Goal: Navigation & Orientation: Find specific page/section

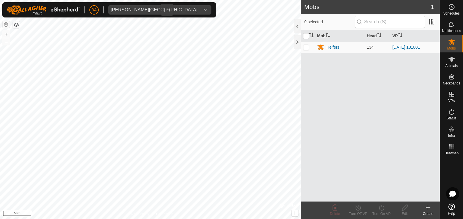
click at [200, 13] on div "dropdown trigger" at bounding box center [206, 9] width 12 height 9
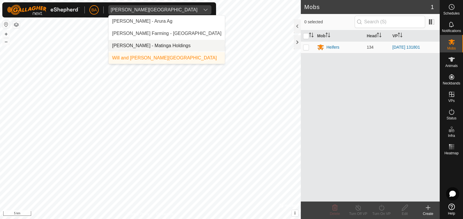
click at [150, 47] on li "[PERSON_NAME] - Matinga Holdings" at bounding box center [167, 46] width 116 height 12
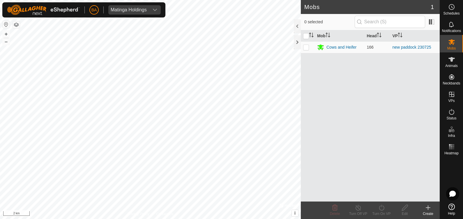
click at [159, 15] on div "BA Matinga Holdings" at bounding box center [83, 9] width 163 height 15
click at [156, 10] on icon "dropdown trigger" at bounding box center [154, 10] width 5 height 5
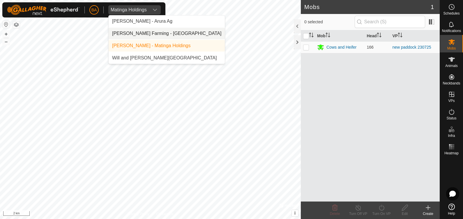
click at [145, 36] on li "[PERSON_NAME] Farming - [GEOGRAPHIC_DATA]" at bounding box center [167, 34] width 116 height 12
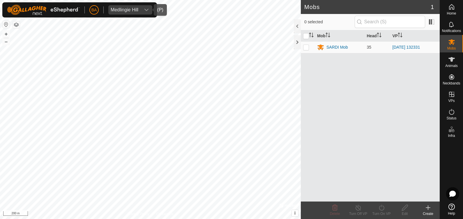
click at [129, 8] on div "Medlingie Hill" at bounding box center [125, 10] width 28 height 5
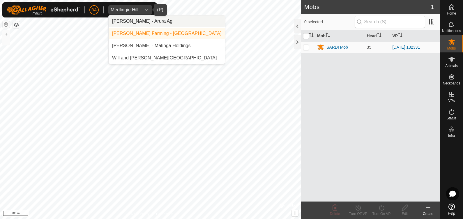
click at [125, 19] on li "[PERSON_NAME] - Arura Ag" at bounding box center [167, 21] width 116 height 12
